Goal: Task Accomplishment & Management: Manage account settings

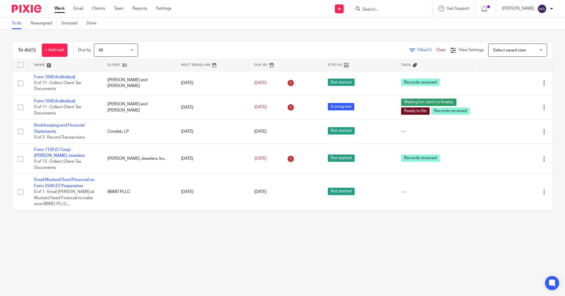
click at [382, 9] on input "Search" at bounding box center [388, 9] width 53 height 5
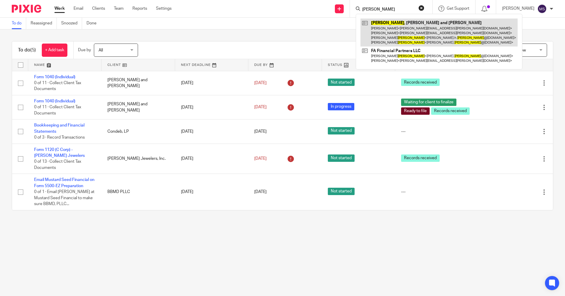
type input "andrus"
click at [433, 27] on link at bounding box center [439, 33] width 157 height 28
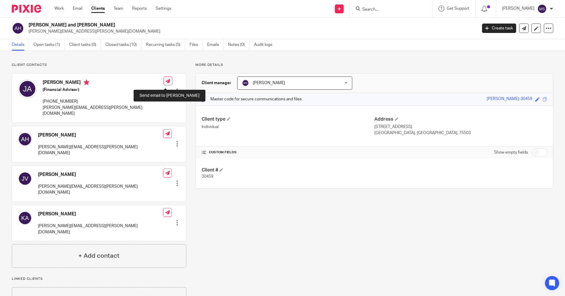
click at [166, 82] on icon at bounding box center [168, 81] width 4 height 4
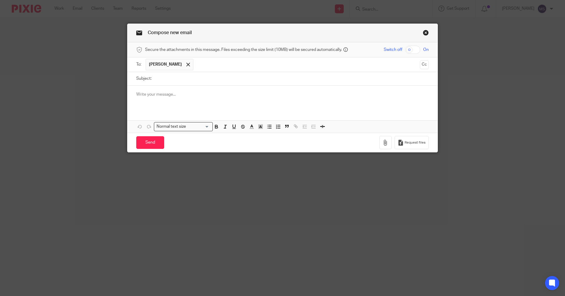
click at [206, 68] on input "text" at bounding box center [306, 64] width 221 height 11
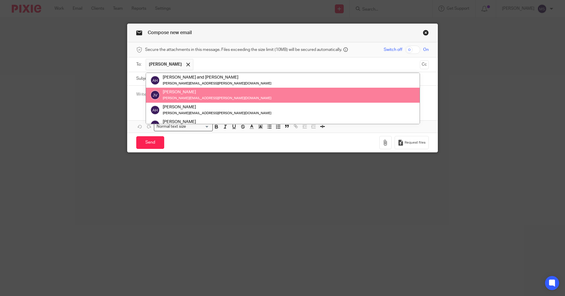
scroll to position [29, 0]
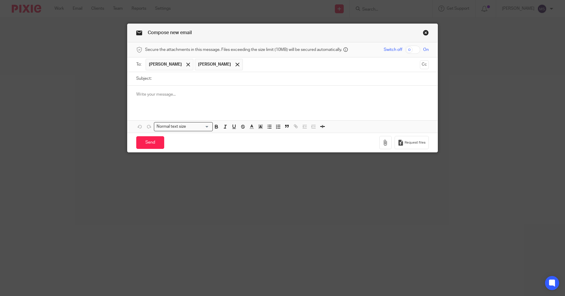
click at [411, 49] on input "checkbox" at bounding box center [412, 50] width 15 height 8
checkbox input "true"
click at [191, 81] on input "Subject:" at bounding box center [292, 78] width 274 height 13
type input "Forms to sign"
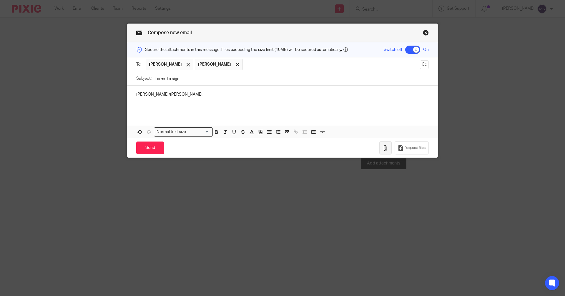
click at [386, 147] on icon "button" at bounding box center [386, 148] width 6 height 6
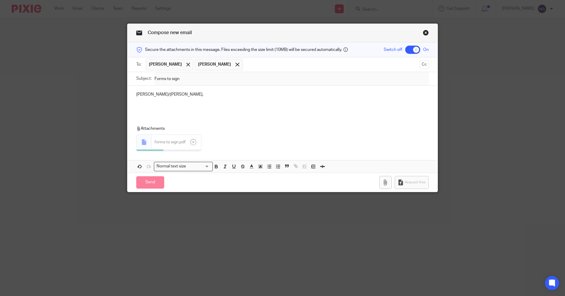
click at [156, 107] on p at bounding box center [282, 106] width 293 height 6
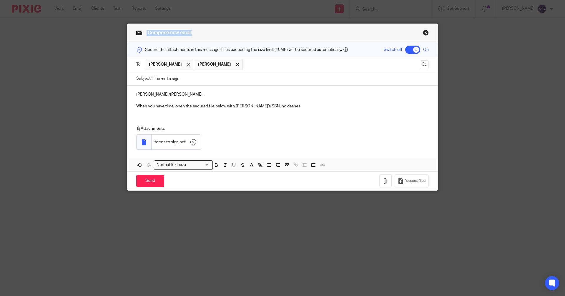
drag, startPoint x: 282, startPoint y: 32, endPoint x: -90, endPoint y: 50, distance: 371.7
click at [0, 50] on html "Work Email Clients Team Reports Settings Work Email Clients Team Reports Settin…" at bounding box center [282, 148] width 565 height 296
click at [424, 33] on link "Close this dialog window" at bounding box center [426, 34] width 6 height 8
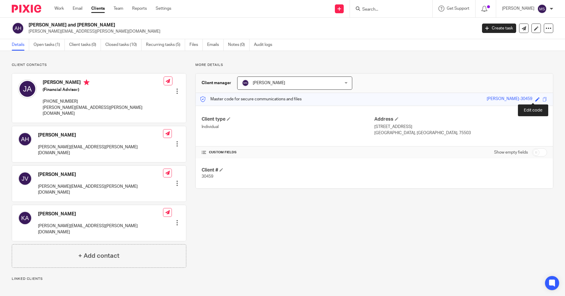
click at [536, 99] on span at bounding box center [538, 99] width 4 height 4
type input "452558855"
click at [525, 100] on link "Save" at bounding box center [527, 99] width 9 height 6
type input "452558855"
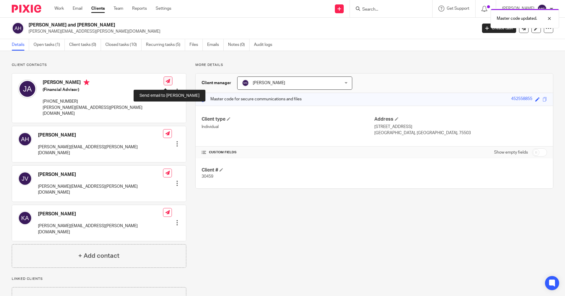
click at [166, 83] on icon at bounding box center [168, 81] width 4 height 4
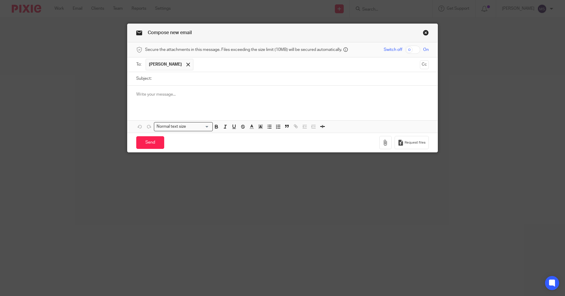
click at [196, 65] on input "text" at bounding box center [306, 64] width 221 height 11
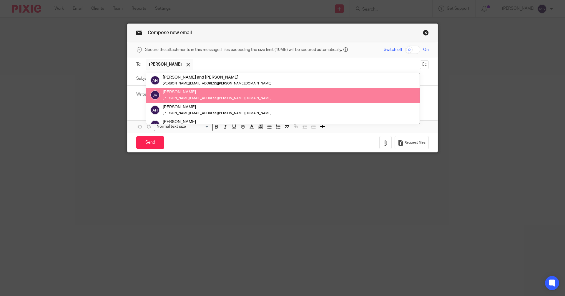
scroll to position [29, 0]
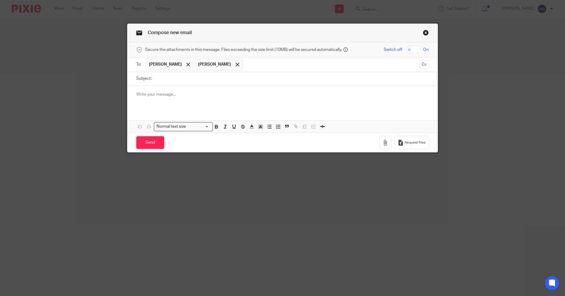
click at [177, 82] on input "Subject:" at bounding box center [292, 78] width 274 height 13
type input "2024 items to sign"
click at [414, 47] on input "checkbox" at bounding box center [412, 50] width 15 height 8
checkbox input "true"
click at [383, 143] on icon "button" at bounding box center [386, 143] width 6 height 6
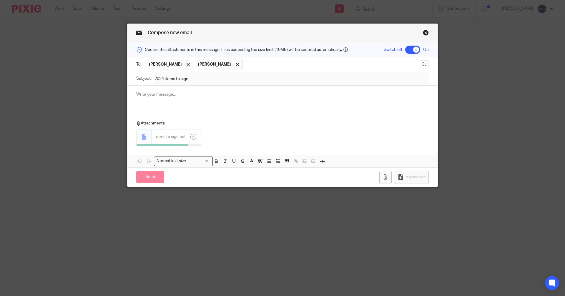
click at [152, 98] on div at bounding box center [282, 97] width 310 height 23
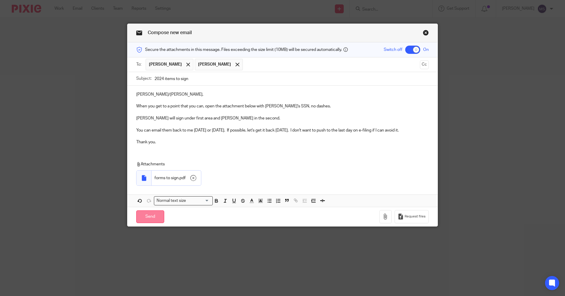
click at [150, 215] on input "Send" at bounding box center [150, 217] width 28 height 13
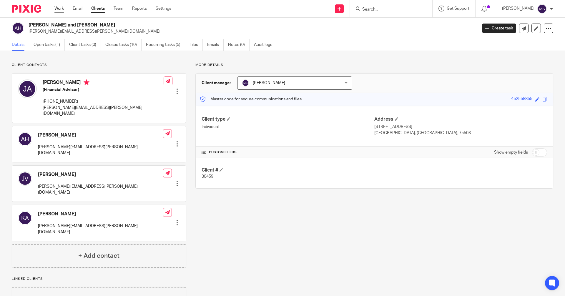
click at [55, 8] on link "Work" at bounding box center [58, 9] width 9 height 6
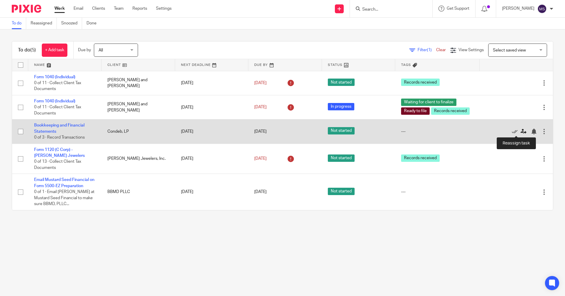
click at [521, 130] on icon at bounding box center [524, 132] width 6 height 6
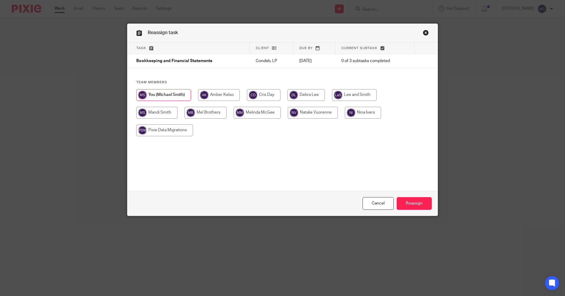
click at [318, 114] on input "radio" at bounding box center [313, 113] width 50 height 12
radio input "true"
click at [412, 202] on input "Reassign" at bounding box center [414, 203] width 35 height 13
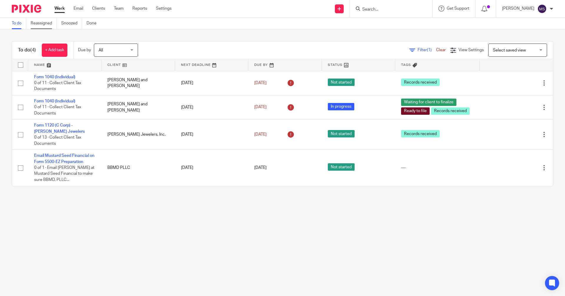
click at [49, 26] on link "Reassigned" at bounding box center [44, 23] width 26 height 11
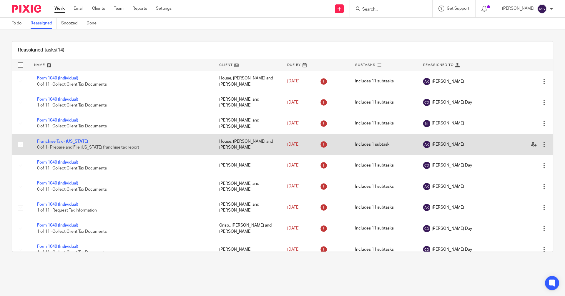
click at [66, 142] on link "Franchise Tax - [US_STATE]" at bounding box center [62, 142] width 51 height 4
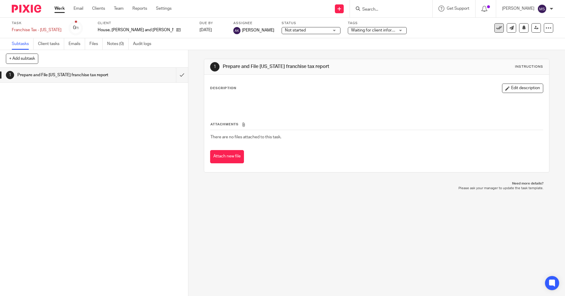
click at [496, 27] on icon at bounding box center [499, 28] width 6 height 6
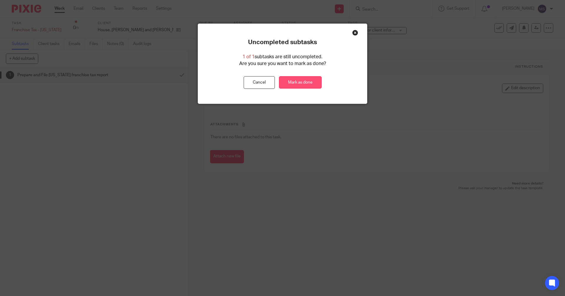
click at [304, 85] on link "Mark as done" at bounding box center [300, 82] width 43 height 13
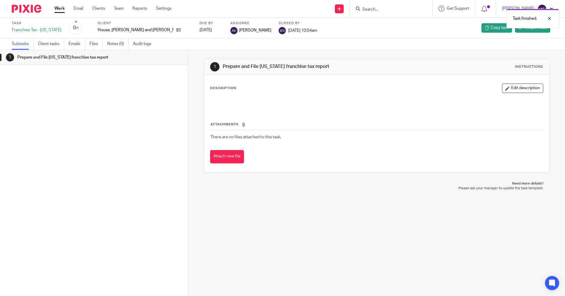
click at [60, 9] on link "Work" at bounding box center [59, 9] width 10 height 6
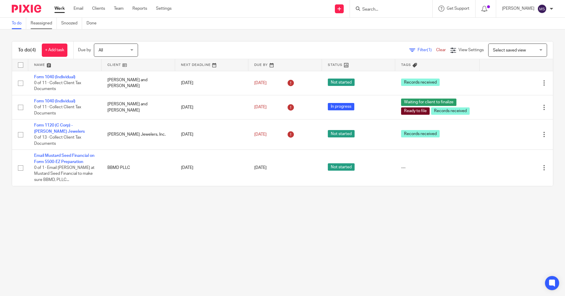
click at [50, 24] on link "Reassigned" at bounding box center [44, 23] width 26 height 11
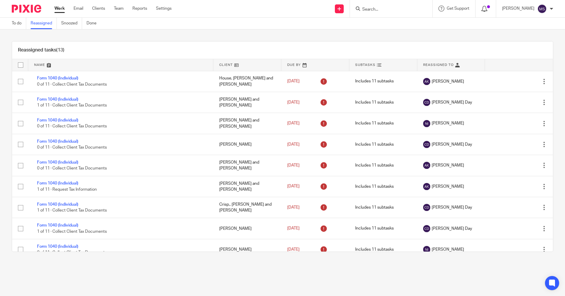
click at [488, 11] on icon at bounding box center [485, 9] width 6 height 6
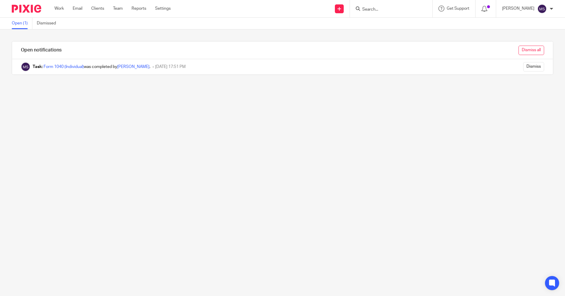
click at [522, 49] on input "Dismiss all" at bounding box center [532, 50] width 26 height 9
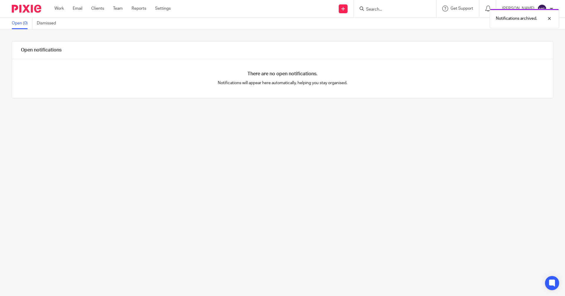
click at [54, 7] on div "Work Email Clients Team Reports Settings Work Email Clients Team Reports Settin…" at bounding box center [114, 8] width 131 height 17
click at [59, 7] on link "Work" at bounding box center [58, 9] width 9 height 6
